Goal: Task Accomplishment & Management: Use online tool/utility

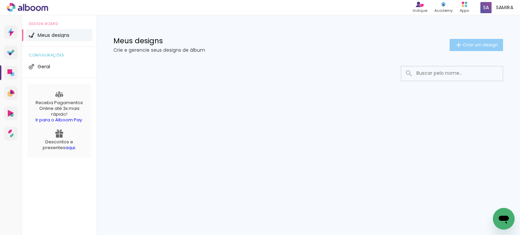
click at [469, 47] on span "Criar um design" at bounding box center [480, 45] width 35 height 4
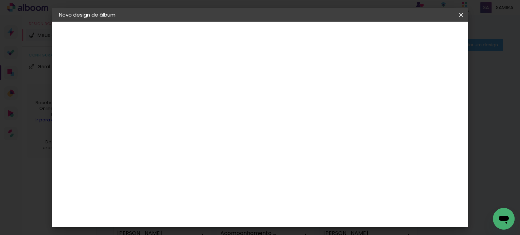
click at [170, 88] on input at bounding box center [170, 91] width 0 height 10
type input "Nay"
type paper-input "Nay"
click at [0, 0] on slot "Avançar" at bounding box center [0, 0] width 0 height 0
click at [221, 128] on input at bounding box center [187, 129] width 68 height 8
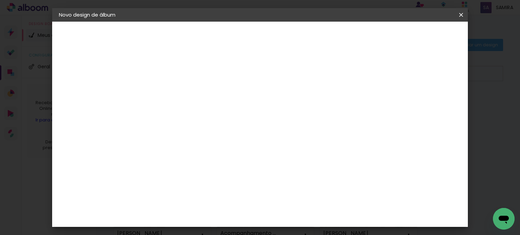
type input "matr"
type paper-input "matr"
click at [210, 158] on paper-item "Matrix" at bounding box center [180, 153] width 60 height 15
click at [0, 0] on slot "Avançar" at bounding box center [0, 0] width 0 height 0
click at [215, 191] on span "20 × 25" at bounding box center [199, 200] width 31 height 18
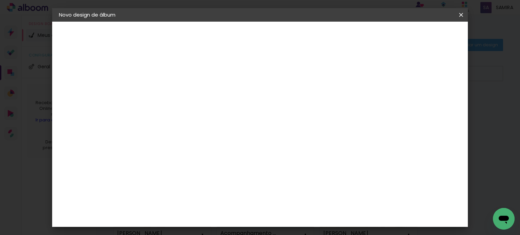
click at [0, 0] on slot "Avançar" at bounding box center [0, 0] width 0 height 0
click at [0, 0] on slot "Mostrar sangria" at bounding box center [0, 0] width 0 height 0
type paper-checkbox "on"
click at [371, 39] on paper-button "Iniciar design" at bounding box center [349, 36] width 44 height 12
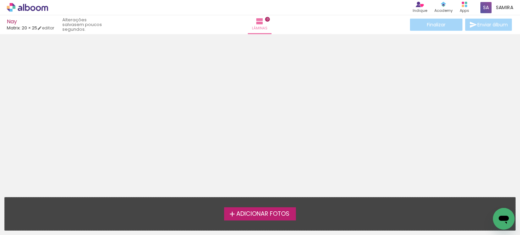
click at [257, 214] on span "Adicionar Fotos" at bounding box center [262, 214] width 53 height 6
click at [0, 0] on input "file" at bounding box center [0, 0] width 0 height 0
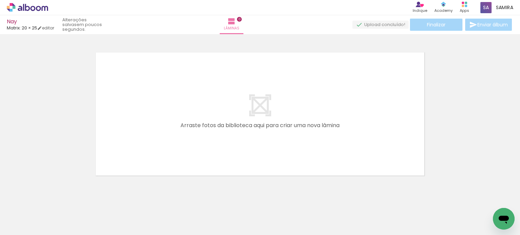
drag, startPoint x: 315, startPoint y: 55, endPoint x: 318, endPoint y: 59, distance: 4.7
click at [315, 55] on quentale-layouter at bounding box center [260, 114] width 342 height 137
